Goal: Task Accomplishment & Management: Use online tool/utility

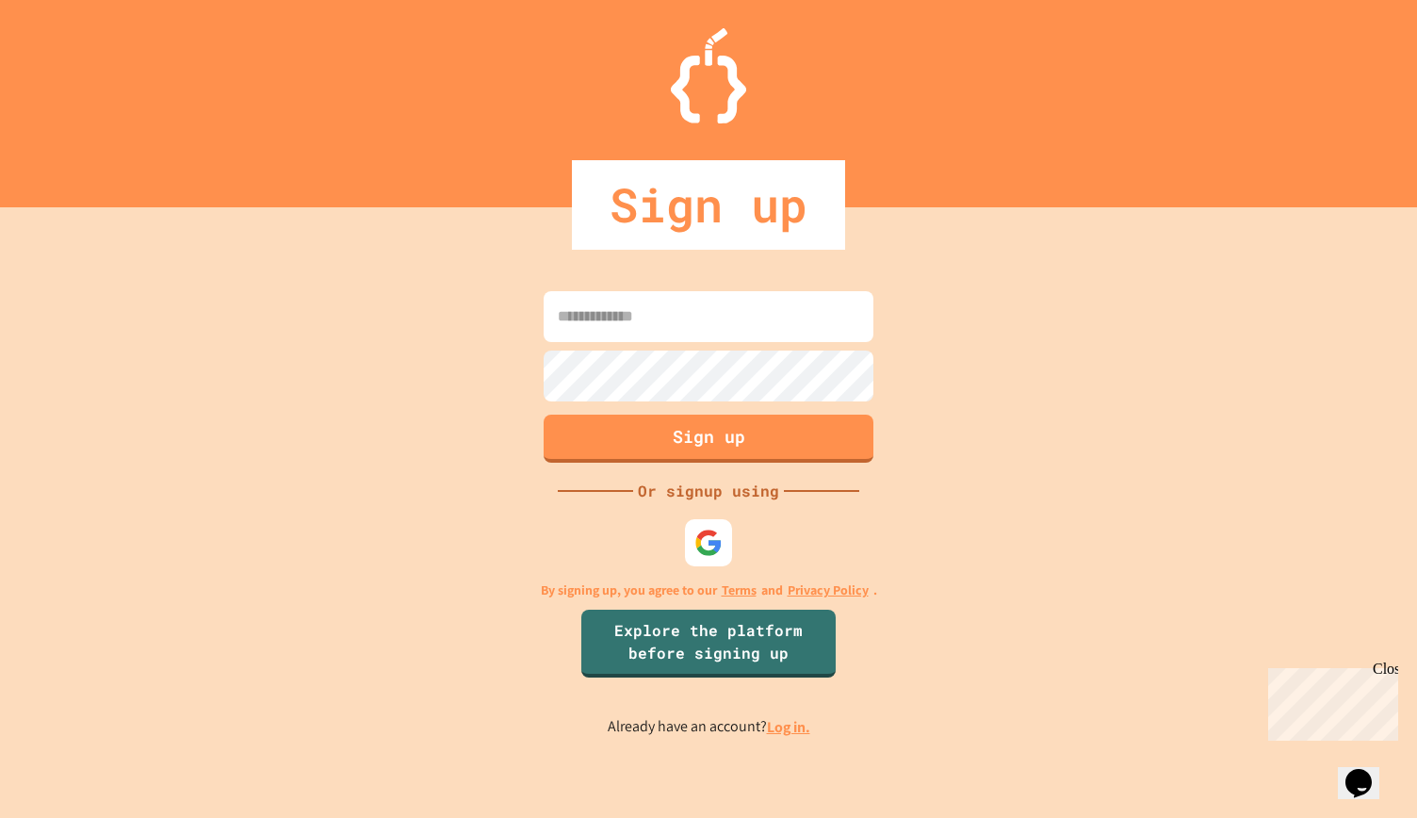
click at [657, 321] on input at bounding box center [709, 316] width 330 height 51
drag, startPoint x: 657, startPoint y: 321, endPoint x: 708, endPoint y: 550, distance: 234.7
click at [708, 550] on div "Sign up Or signup using By signing up, you agree to our Terms and Privacy Polic…" at bounding box center [708, 512] width 1417 height 610
click at [708, 550] on img at bounding box center [708, 543] width 31 height 31
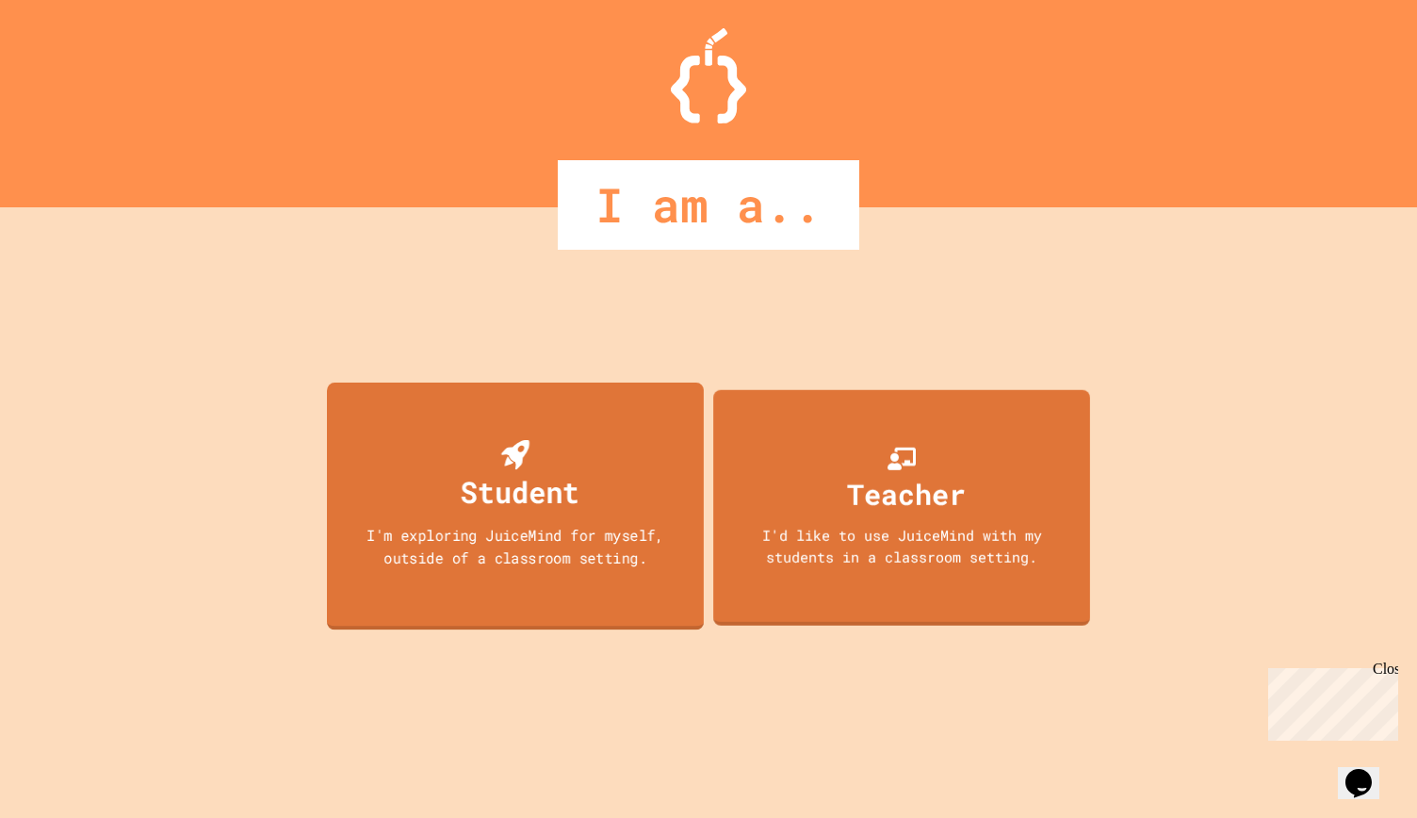
click at [603, 517] on div "Student I'm exploring JuiceMind for myself, outside of a classroom setting." at bounding box center [515, 506] width 377 height 248
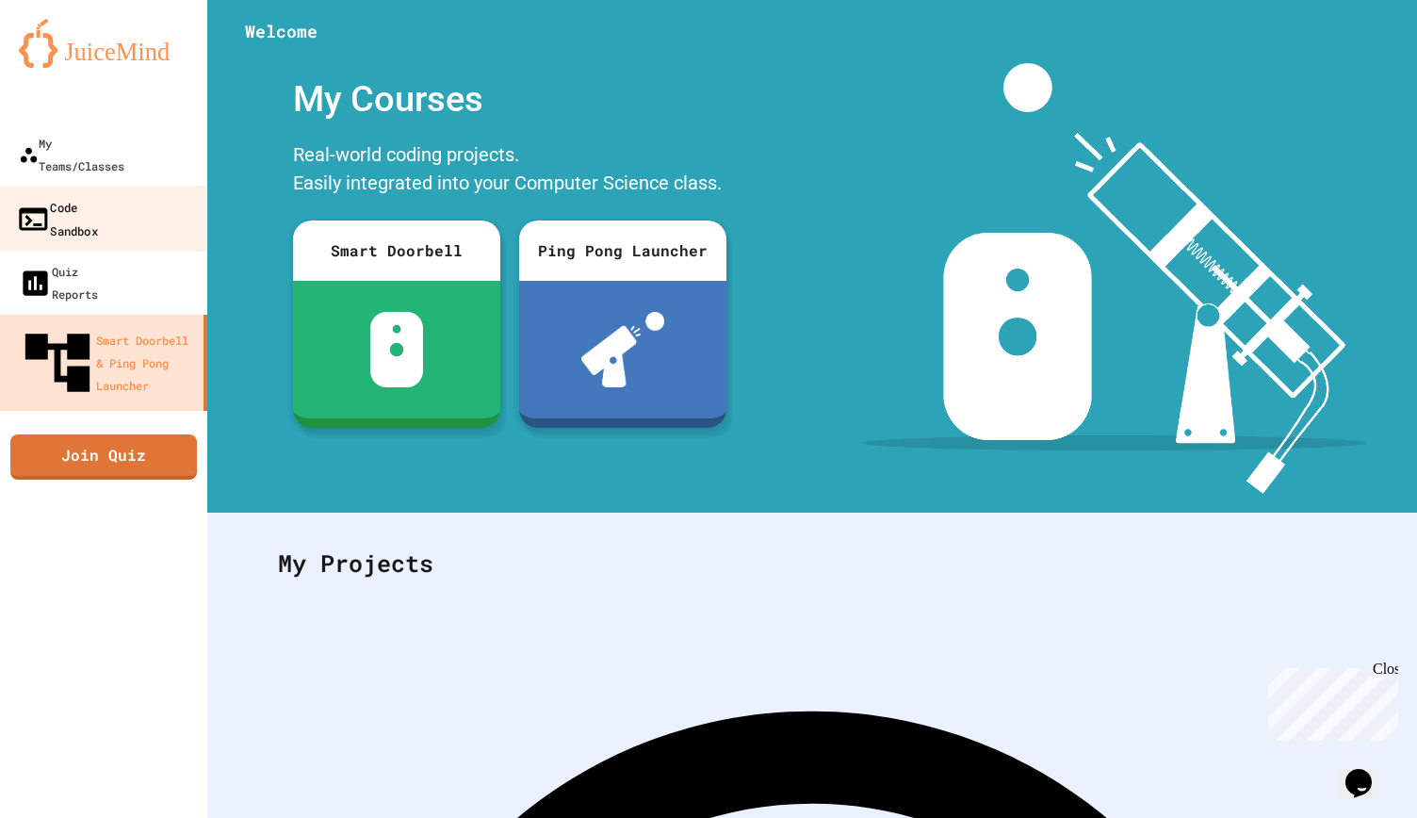
click at [98, 195] on div "Code Sandbox" at bounding box center [57, 218] width 82 height 46
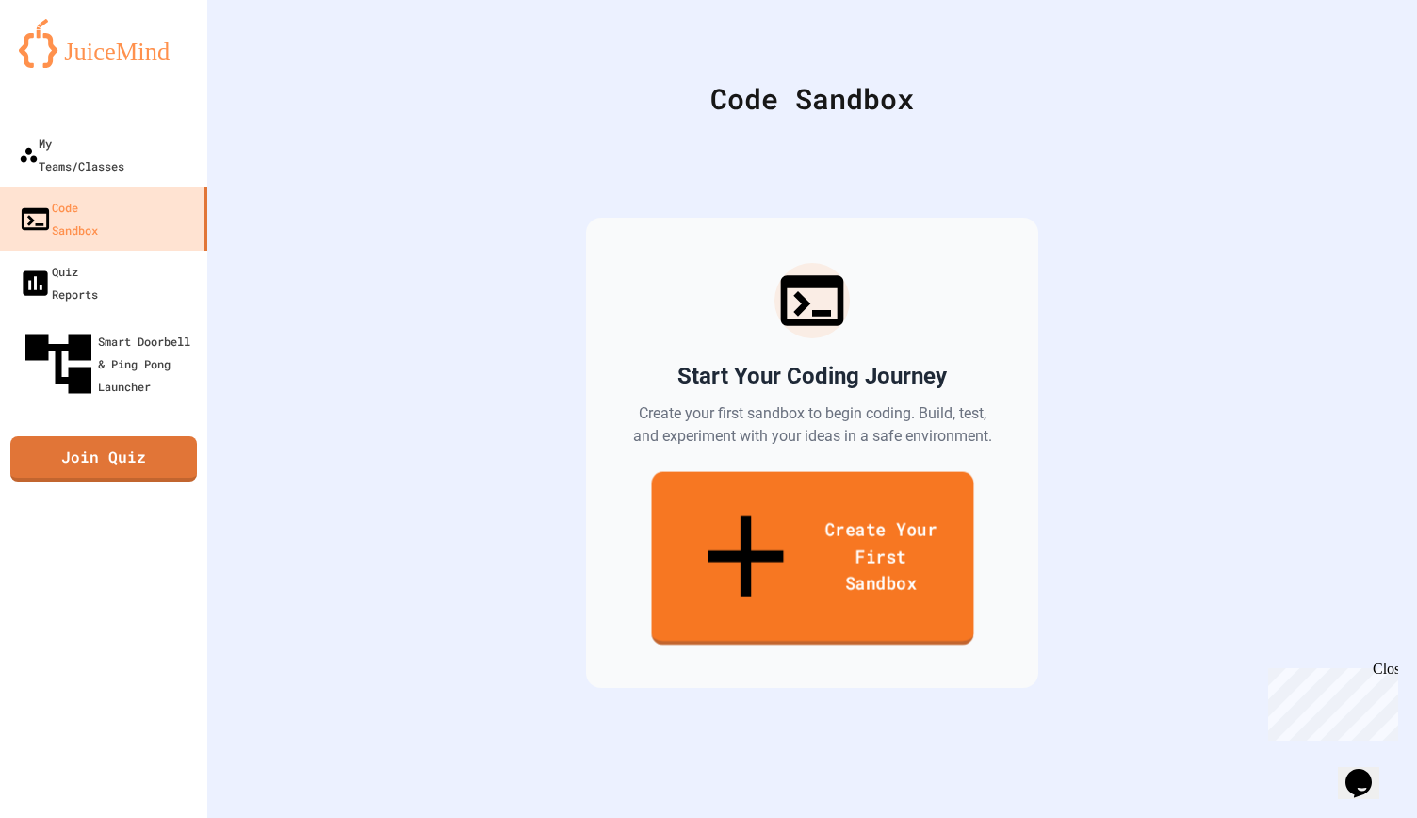
click at [820, 512] on link "Create Your First Sandbox" at bounding box center [812, 558] width 322 height 173
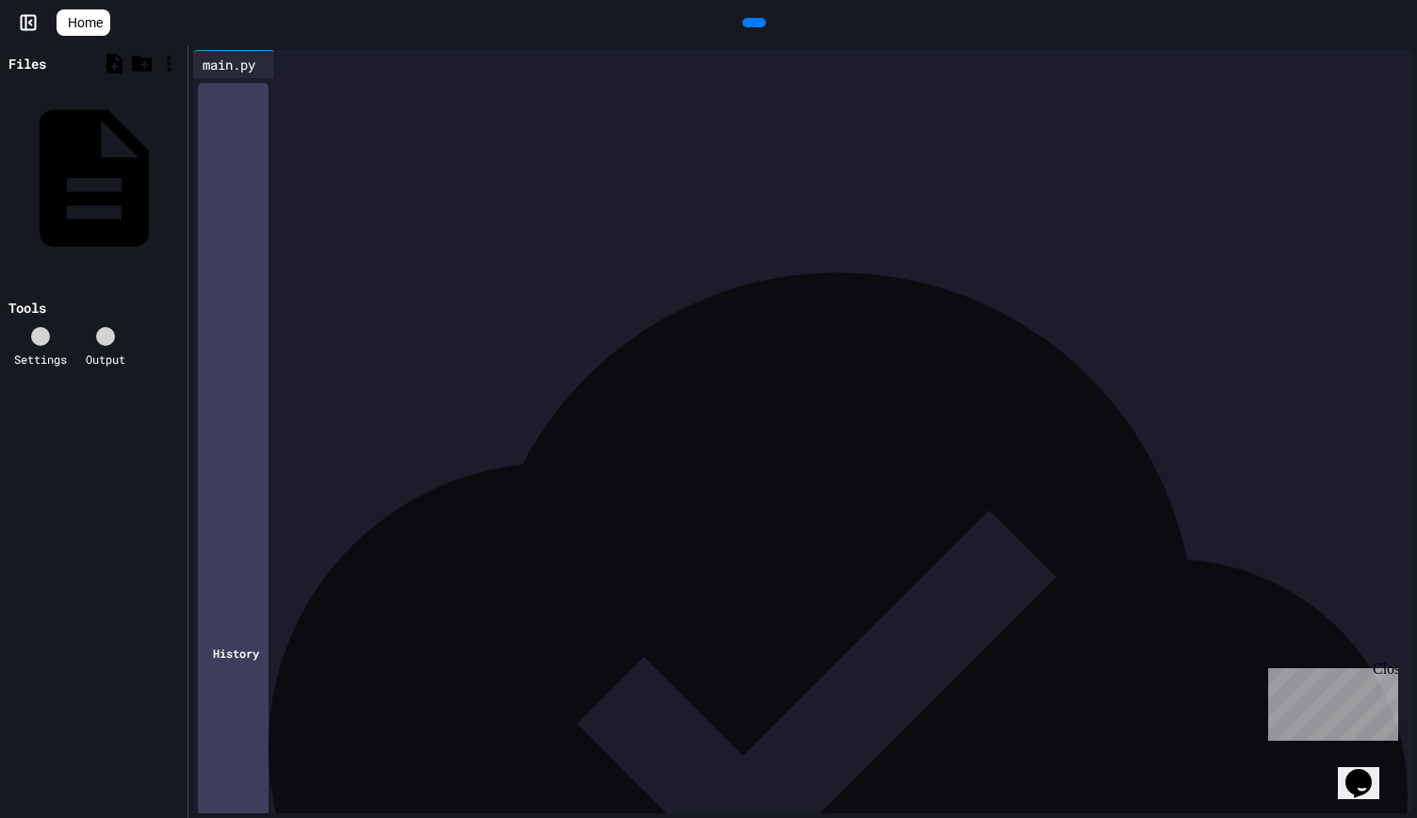
click at [494, 22] on div at bounding box center [754, 22] width 1288 height 28
